Goal: Information Seeking & Learning: Check status

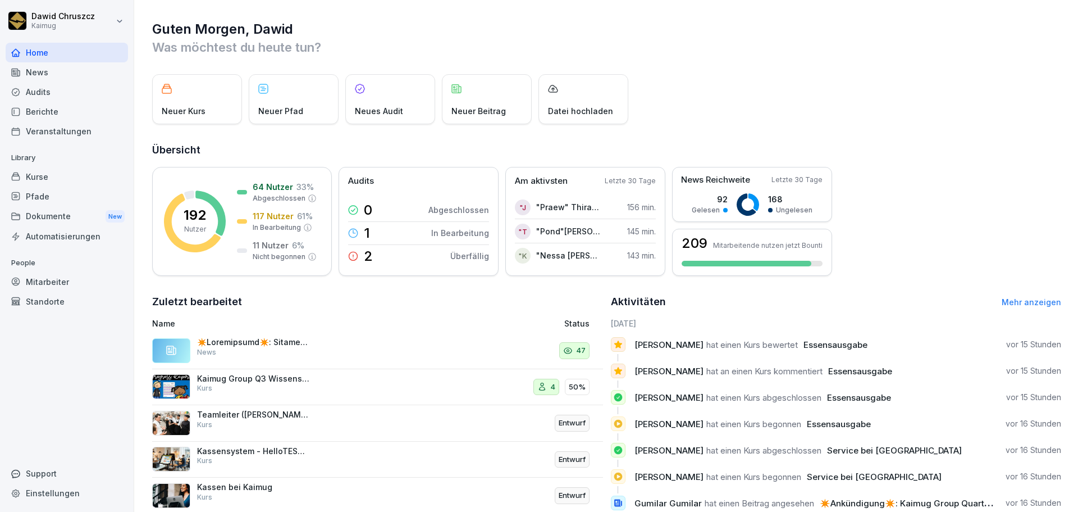
click at [297, 338] on p at bounding box center [253, 342] width 112 height 10
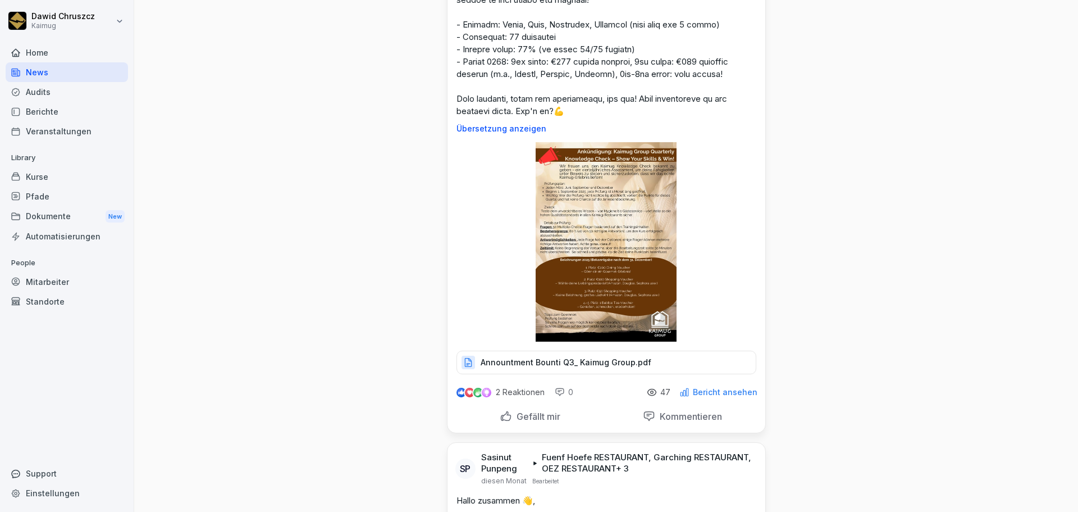
scroll to position [393, 0]
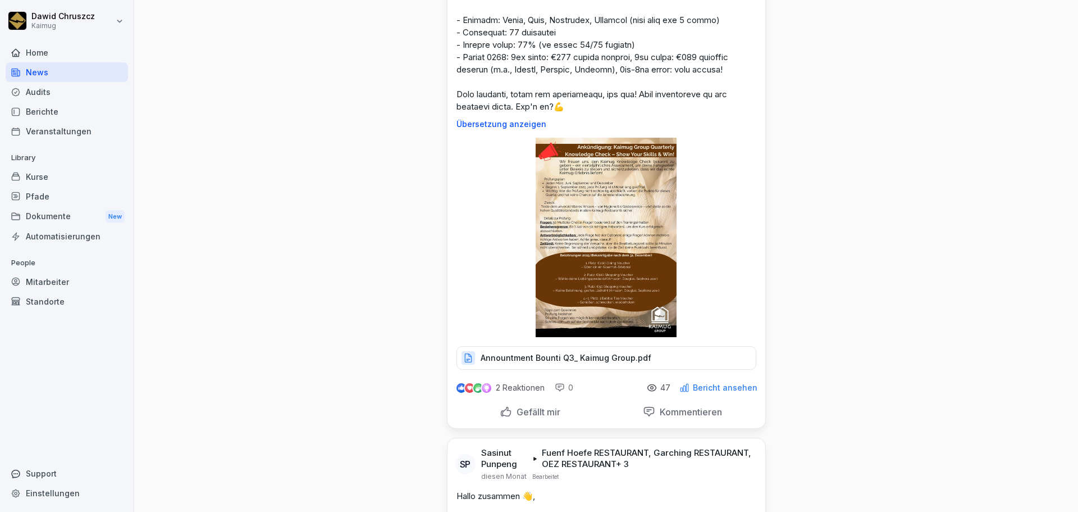
click at [496, 386] on p "2 Reaktionen" at bounding box center [520, 387] width 49 height 9
click at [475, 387] on img at bounding box center [478, 388] width 10 height 10
click at [466, 386] on img at bounding box center [470, 388] width 8 height 8
click at [497, 389] on p "2 Reaktionen" at bounding box center [520, 387] width 49 height 9
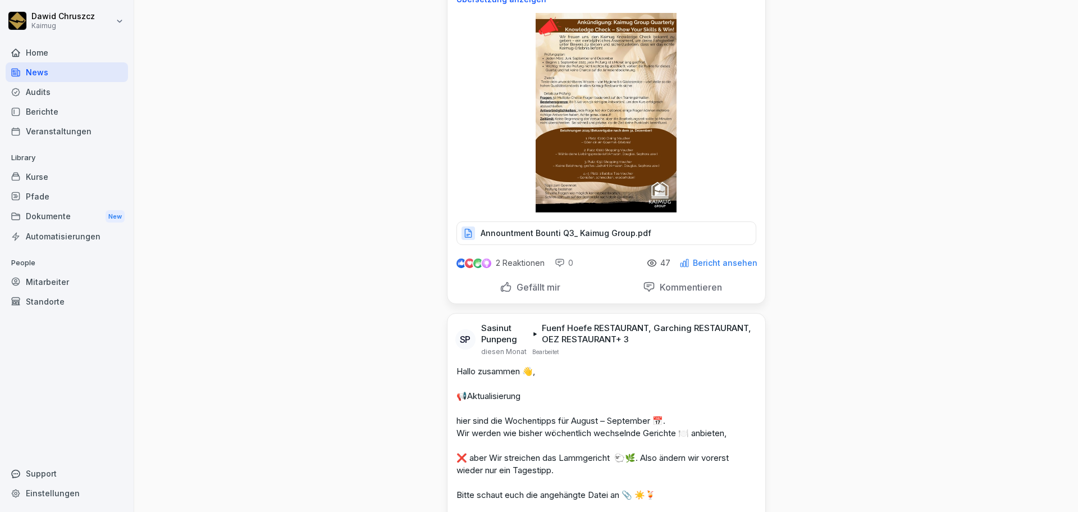
scroll to position [562, 0]
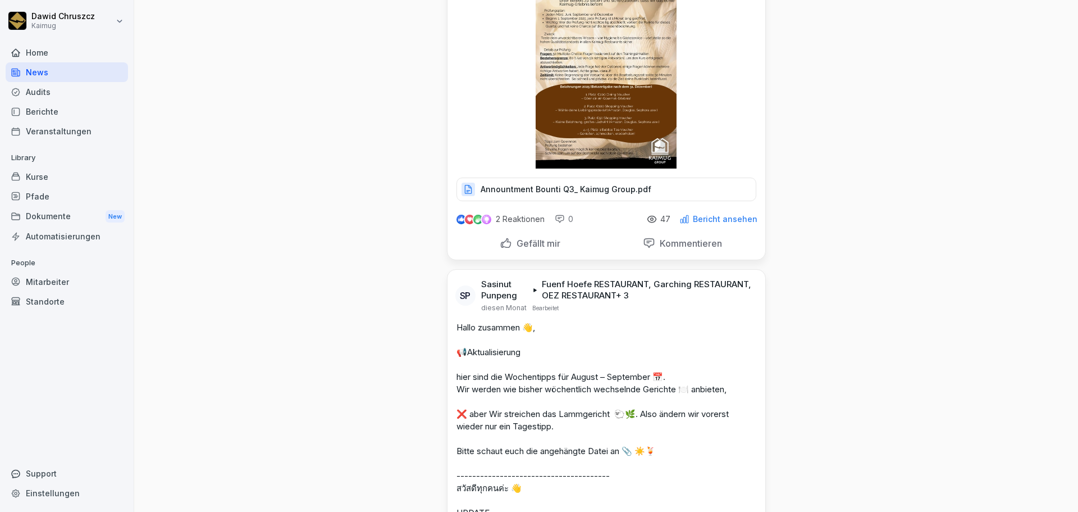
click at [656, 216] on icon at bounding box center [652, 219] width 10 height 10
click at [490, 220] on div "2 Reaktionen" at bounding box center [499, 218] width 89 height 13
click at [501, 217] on p "2 Reaktionen" at bounding box center [520, 219] width 49 height 9
click at [701, 225] on div "2 Reaktionen 0 47 Bericht ansehen" at bounding box center [607, 216] width 318 height 31
click at [705, 221] on p "Bericht ansehen" at bounding box center [725, 219] width 65 height 9
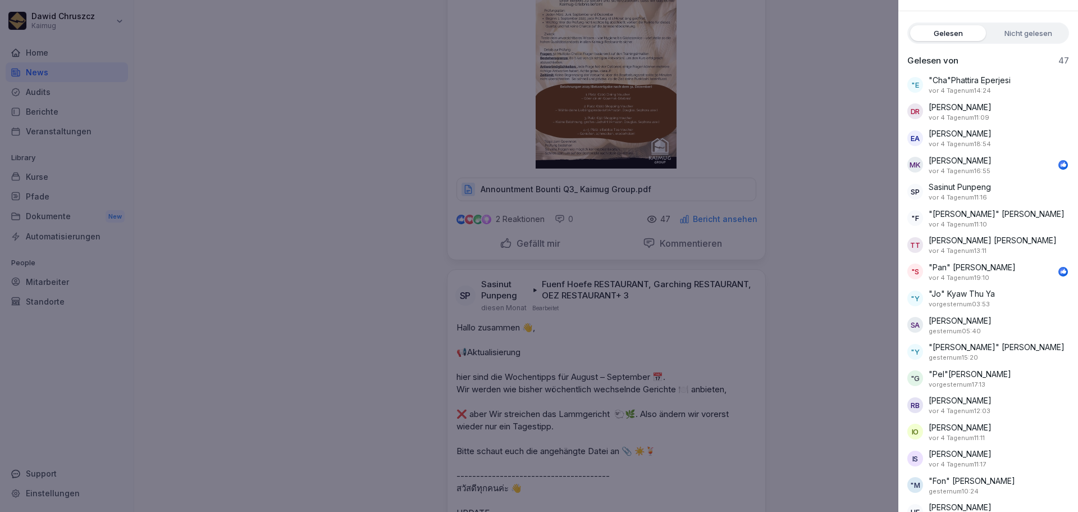
scroll to position [0, 0]
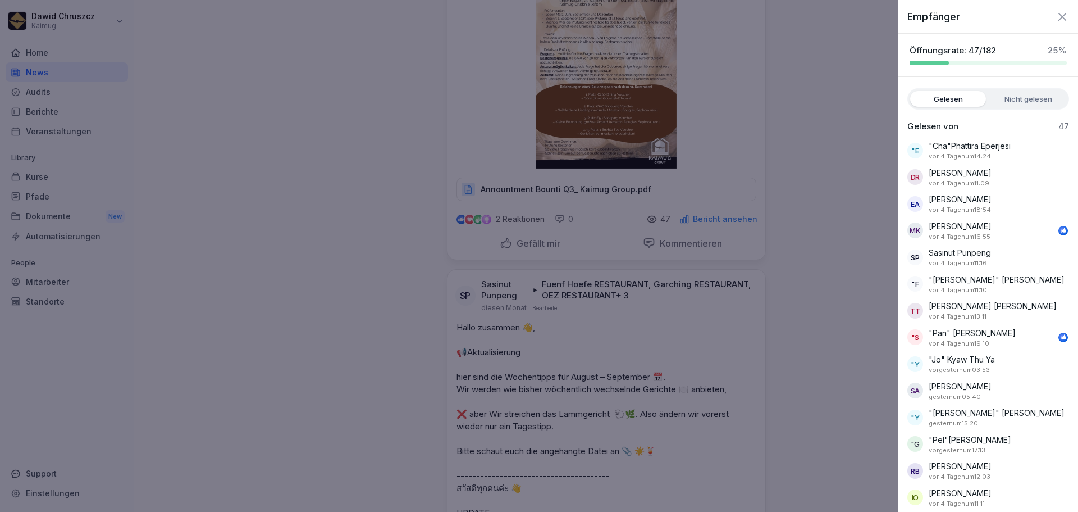
click at [1056, 21] on icon "button" at bounding box center [1062, 16] width 13 height 13
